Goal: Information Seeking & Learning: Find contact information

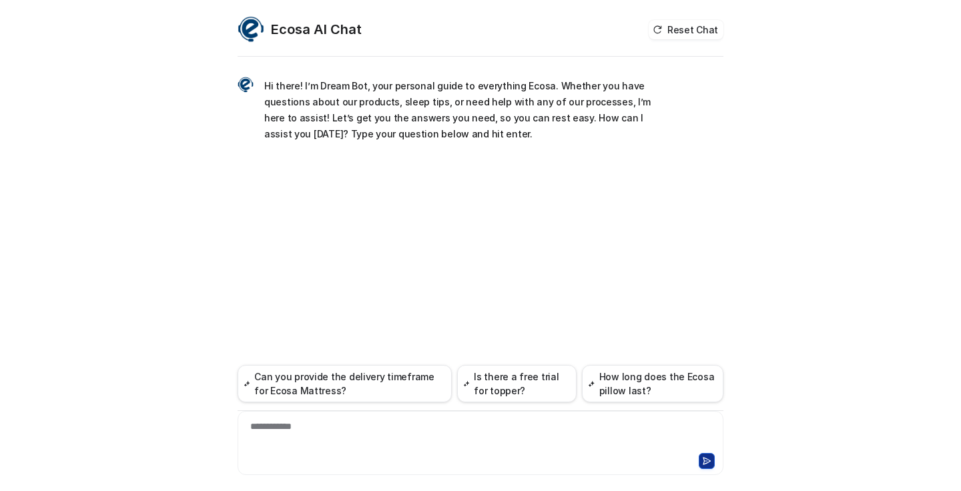
click at [274, 430] on div "**********" at bounding box center [480, 435] width 479 height 31
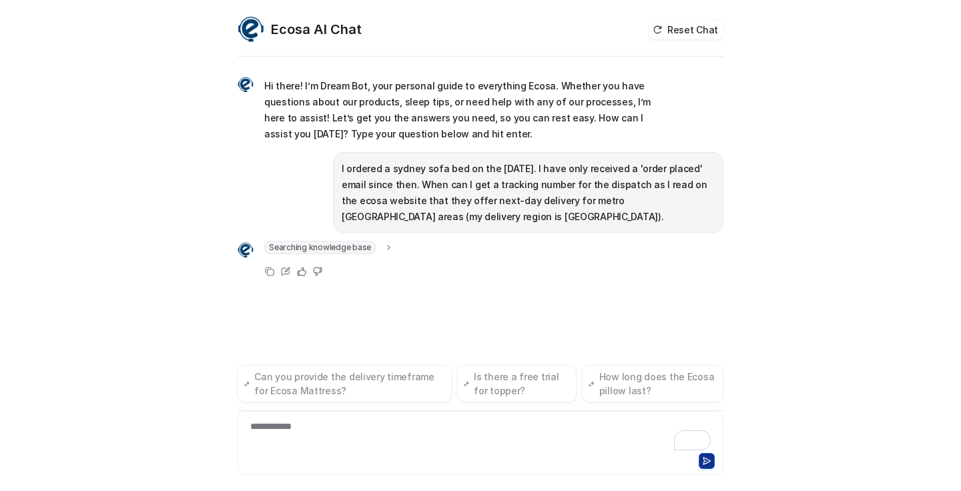
click at [388, 248] on icon at bounding box center [389, 247] width 3 height 5
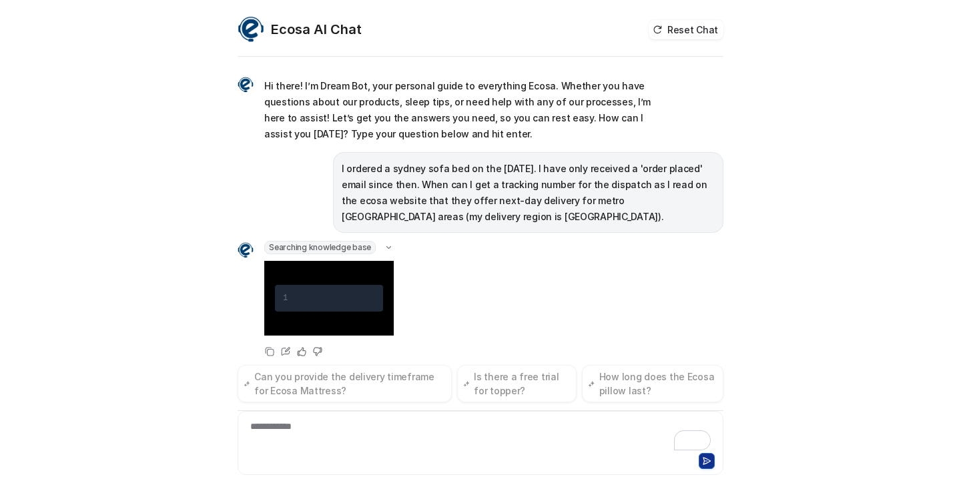
click at [386, 248] on div "Searching knowledge base 1 Copy Edit Helpful Not helpful" at bounding box center [481, 300] width 486 height 119
click at [384, 246] on icon at bounding box center [389, 247] width 10 height 9
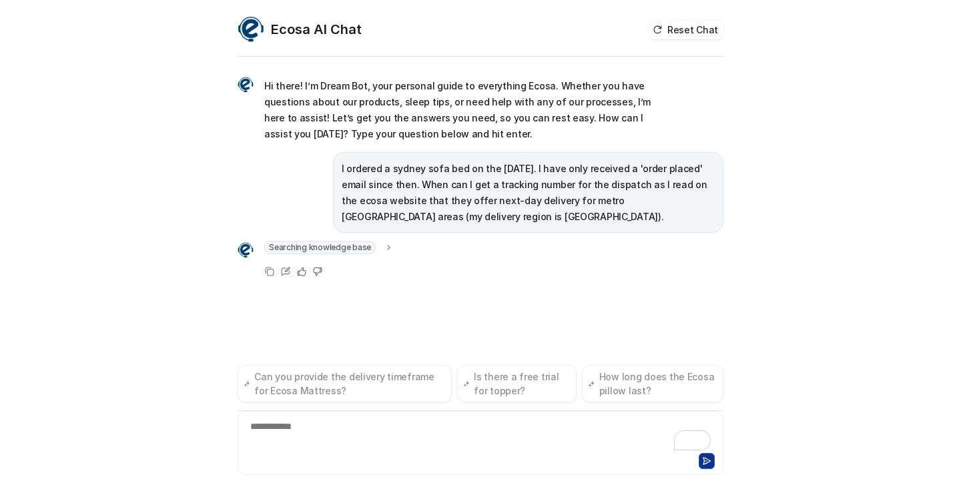
click at [276, 430] on div "**********" at bounding box center [480, 435] width 479 height 31
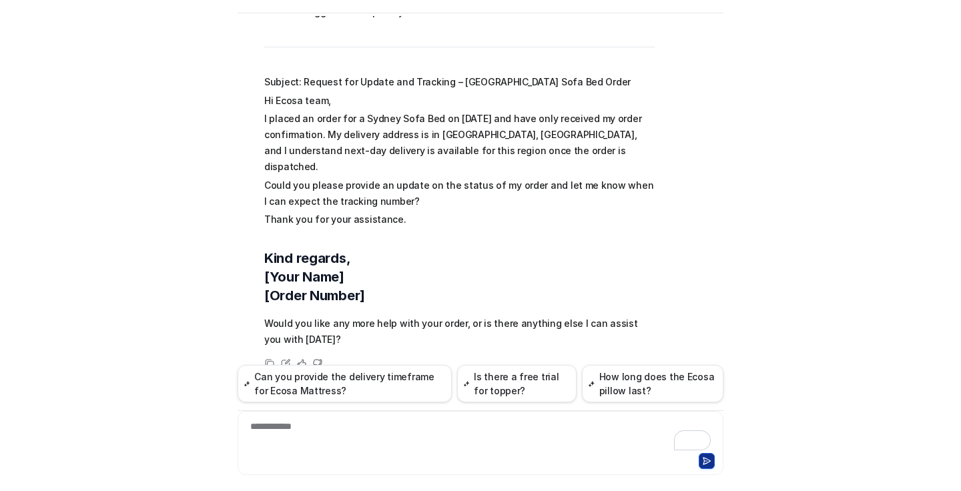
scroll to position [960, 0]
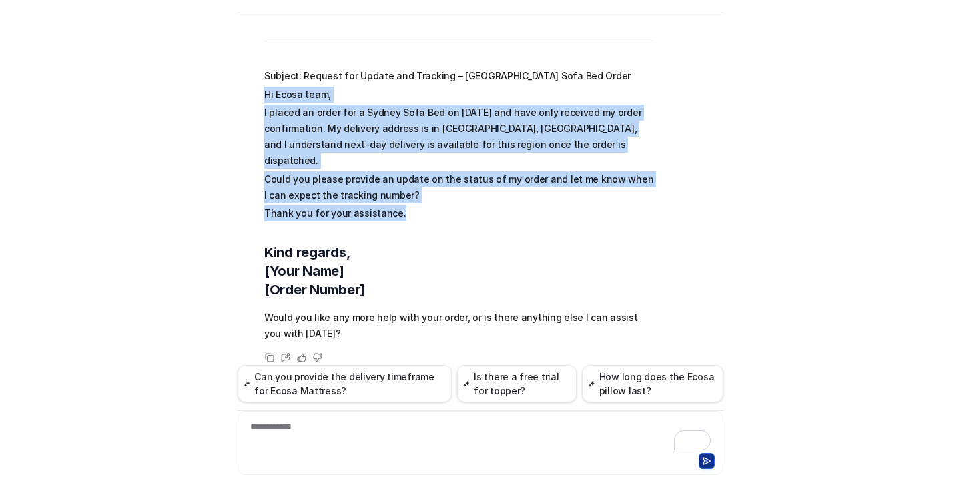
drag, startPoint x: 261, startPoint y: 91, endPoint x: 396, endPoint y: 203, distance: 174.9
click at [396, 203] on span "Great! When you contact the Ecosa customer care team, it’s helpful to include t…" at bounding box center [459, 87] width 390 height 508
copy span "Hi Ecosa team, I placed an order for a Sydney Sofa Bed on [DATE] and have only …"
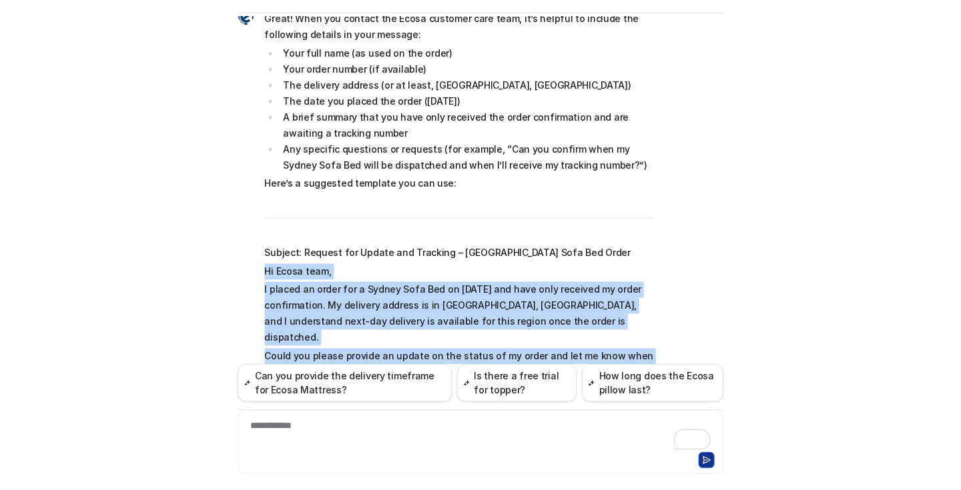
scroll to position [781, 0]
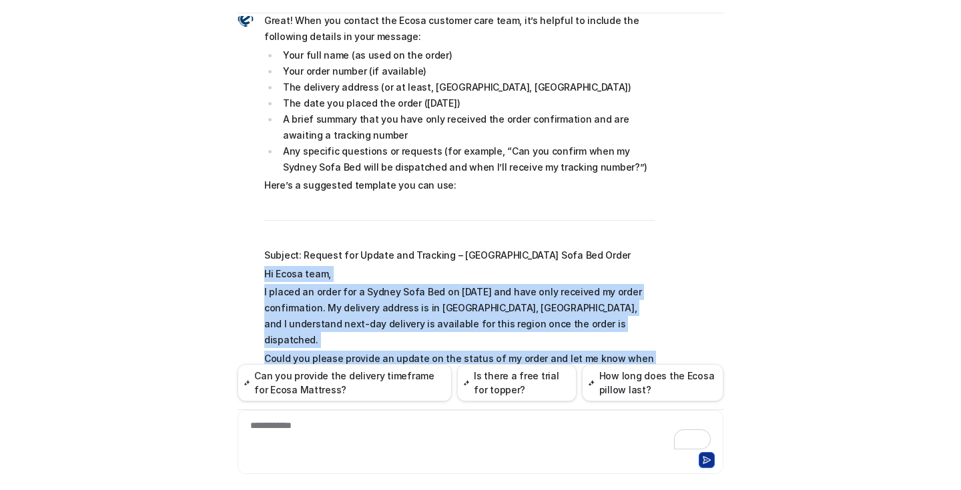
click at [380, 183] on p "Here’s a suggested template you can use:" at bounding box center [459, 185] width 390 height 16
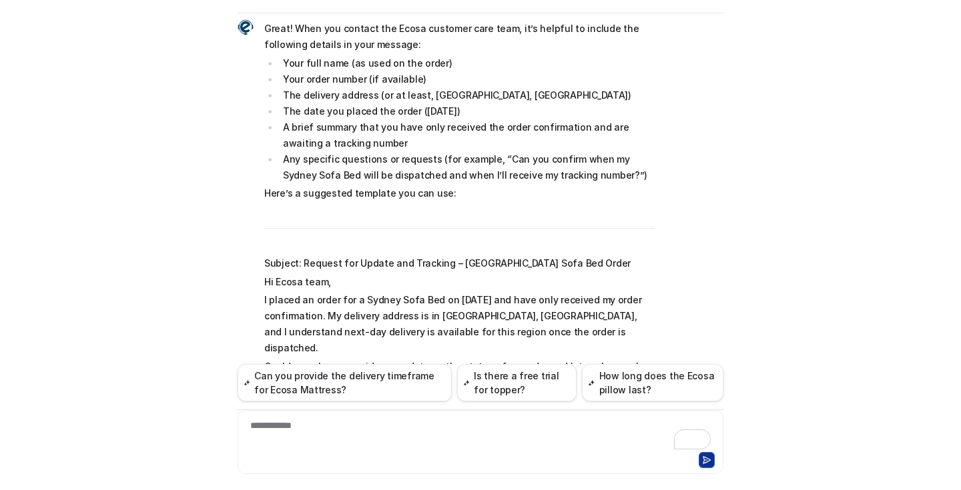
scroll to position [772, 0]
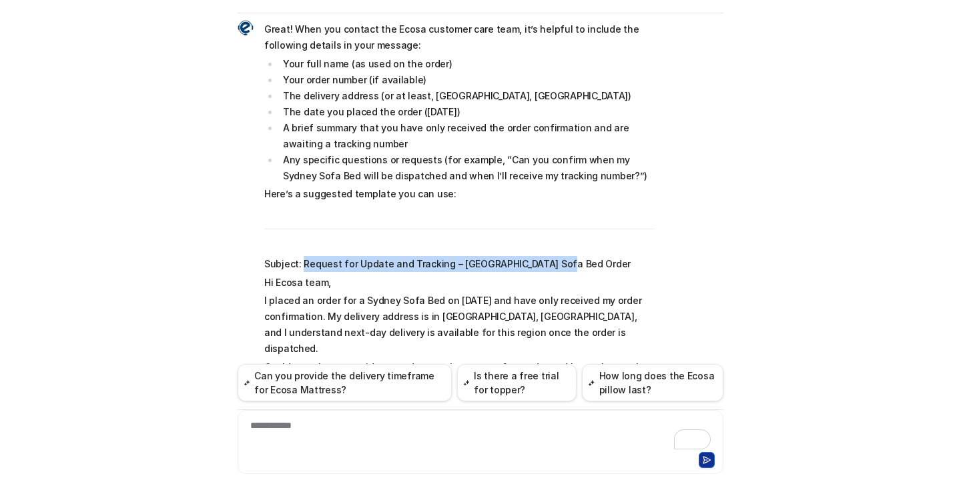
drag, startPoint x: 298, startPoint y: 262, endPoint x: 568, endPoint y: 264, distance: 269.6
click at [568, 264] on p "Subject: Request for Update and Tracking – [GEOGRAPHIC_DATA] Sofa Bed Order" at bounding box center [459, 264] width 390 height 16
copy p "Request for Update and Tracking – [GEOGRAPHIC_DATA] Sofa Bed Order"
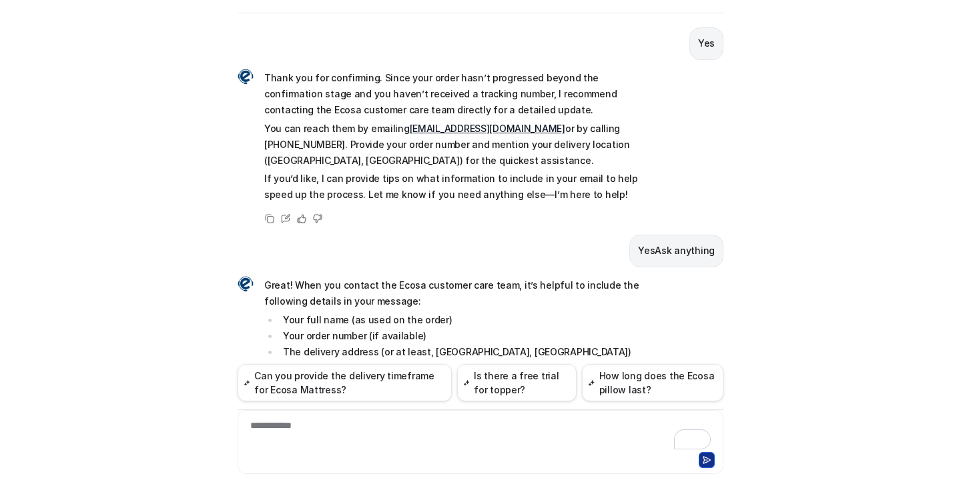
scroll to position [507, 0]
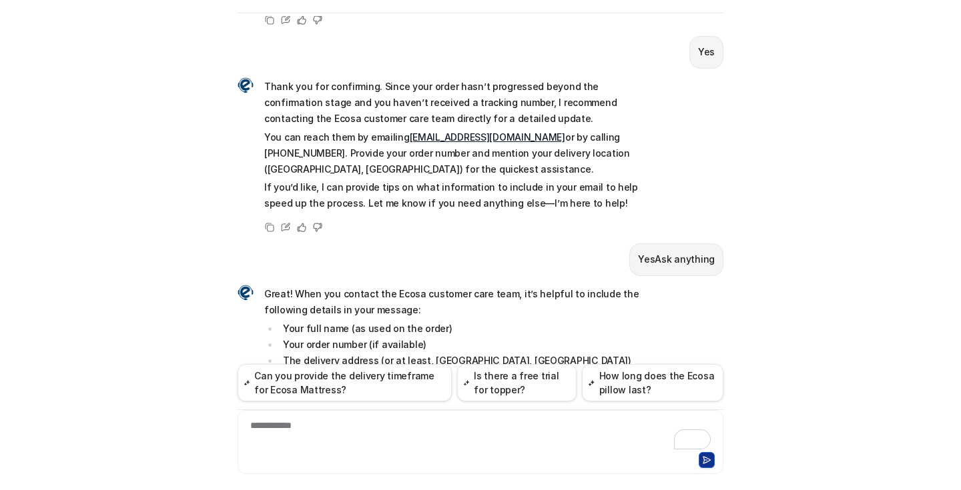
click at [385, 173] on p "You can reach them by emailing [EMAIL_ADDRESS][DOMAIN_NAME] or by calling [PHON…" at bounding box center [459, 153] width 390 height 48
drag, startPoint x: 398, startPoint y: 137, endPoint x: 305, endPoint y: 141, distance: 92.9
click at [305, 141] on p "You can reach them by emailing [EMAIL_ADDRESS][DOMAIN_NAME] or by calling [PHON…" at bounding box center [459, 153] width 390 height 48
drag, startPoint x: 498, startPoint y: 136, endPoint x: 398, endPoint y: 136, distance: 100.1
click at [398, 136] on p "You can reach them by emailing [EMAIL_ADDRESS][DOMAIN_NAME] or by calling [PHON…" at bounding box center [459, 153] width 390 height 48
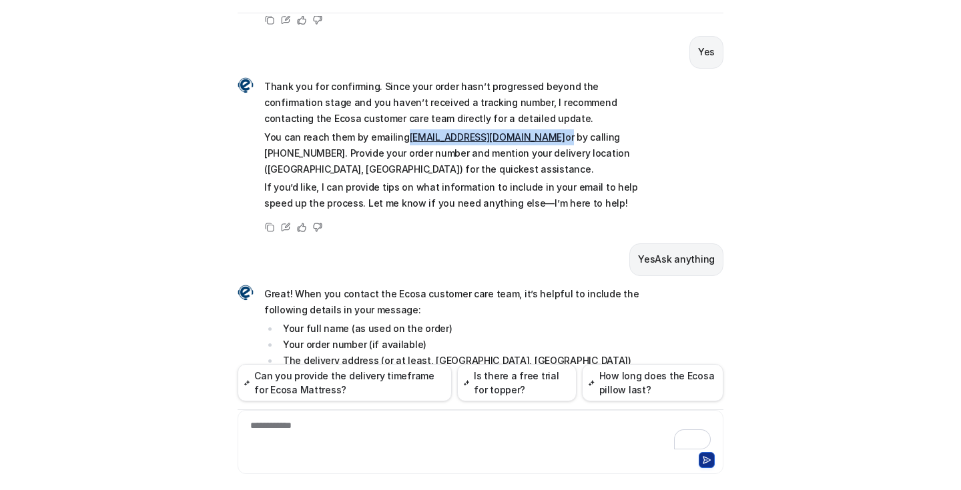
copy p "[EMAIL_ADDRESS][DOMAIN_NAME] o"
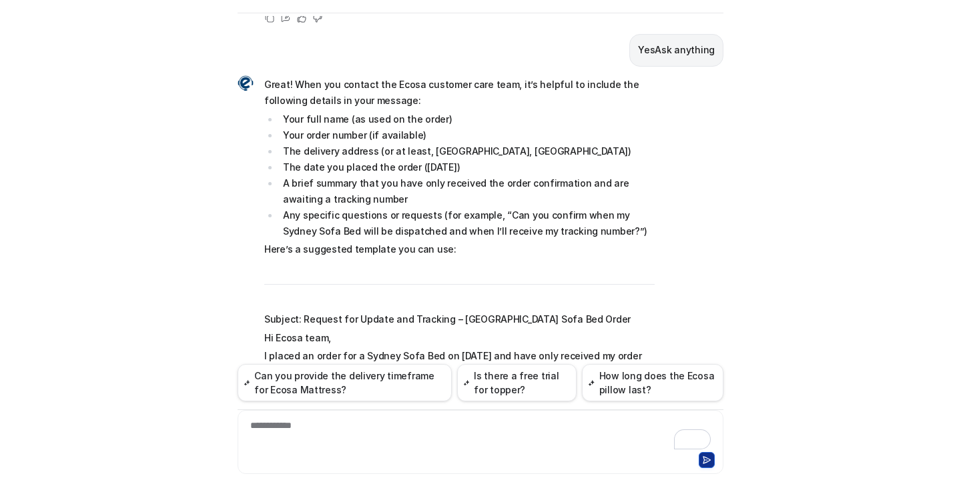
scroll to position [716, 0]
